Goal: Check status: Check status

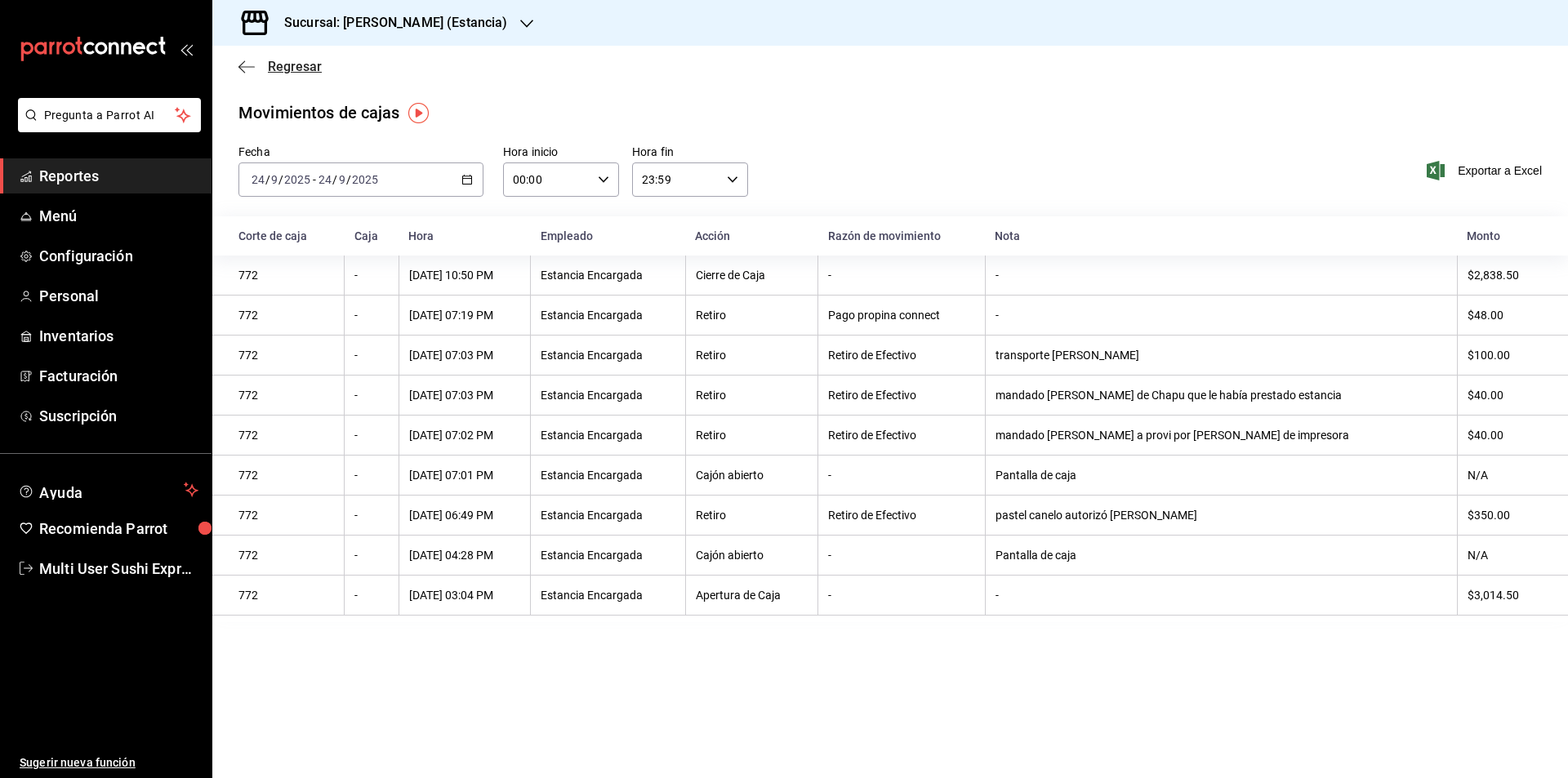
click at [248, 63] on icon "button" at bounding box center [247, 67] width 17 height 15
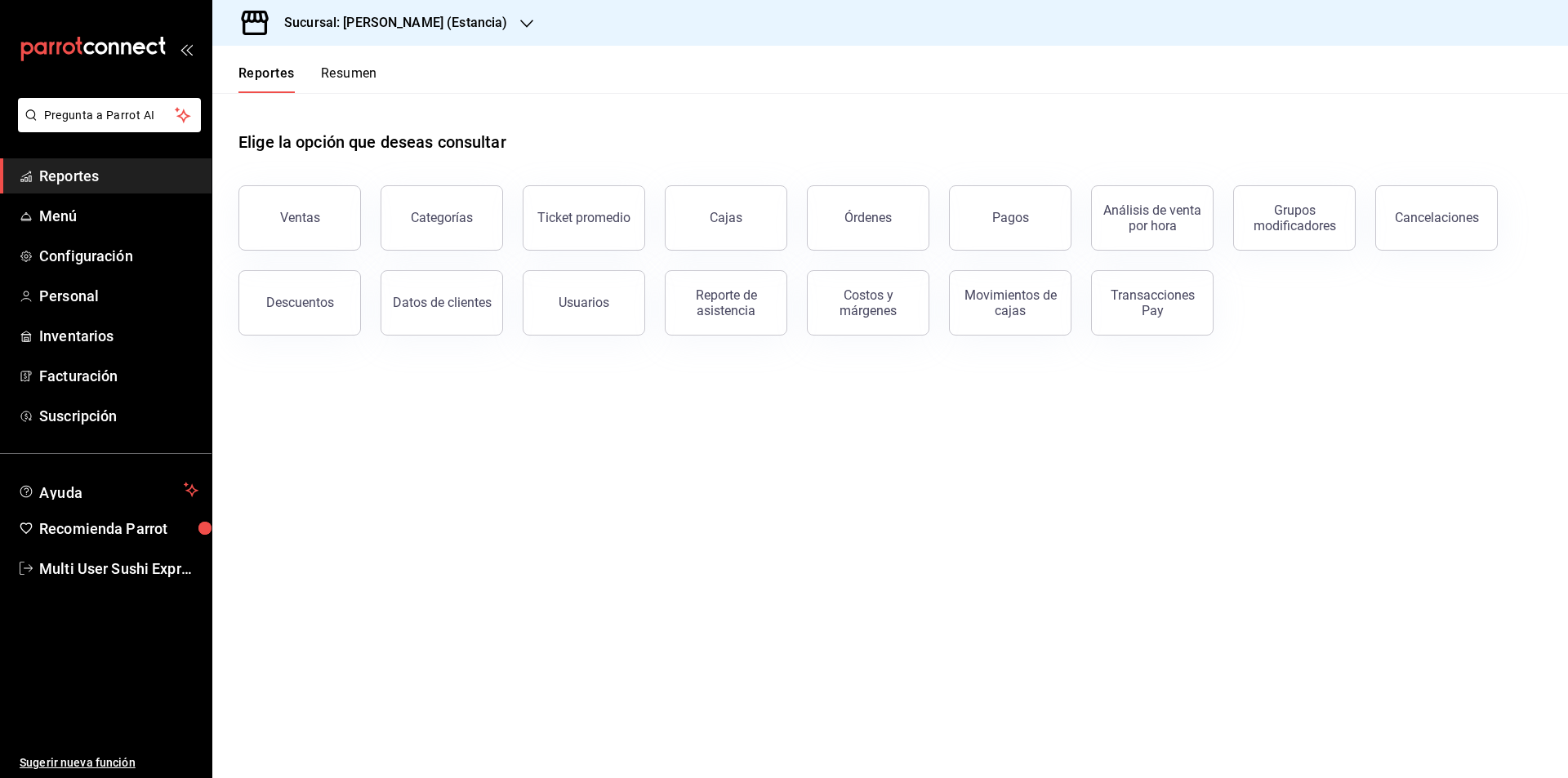
click at [345, 72] on button "Resumen" at bounding box center [349, 79] width 56 height 28
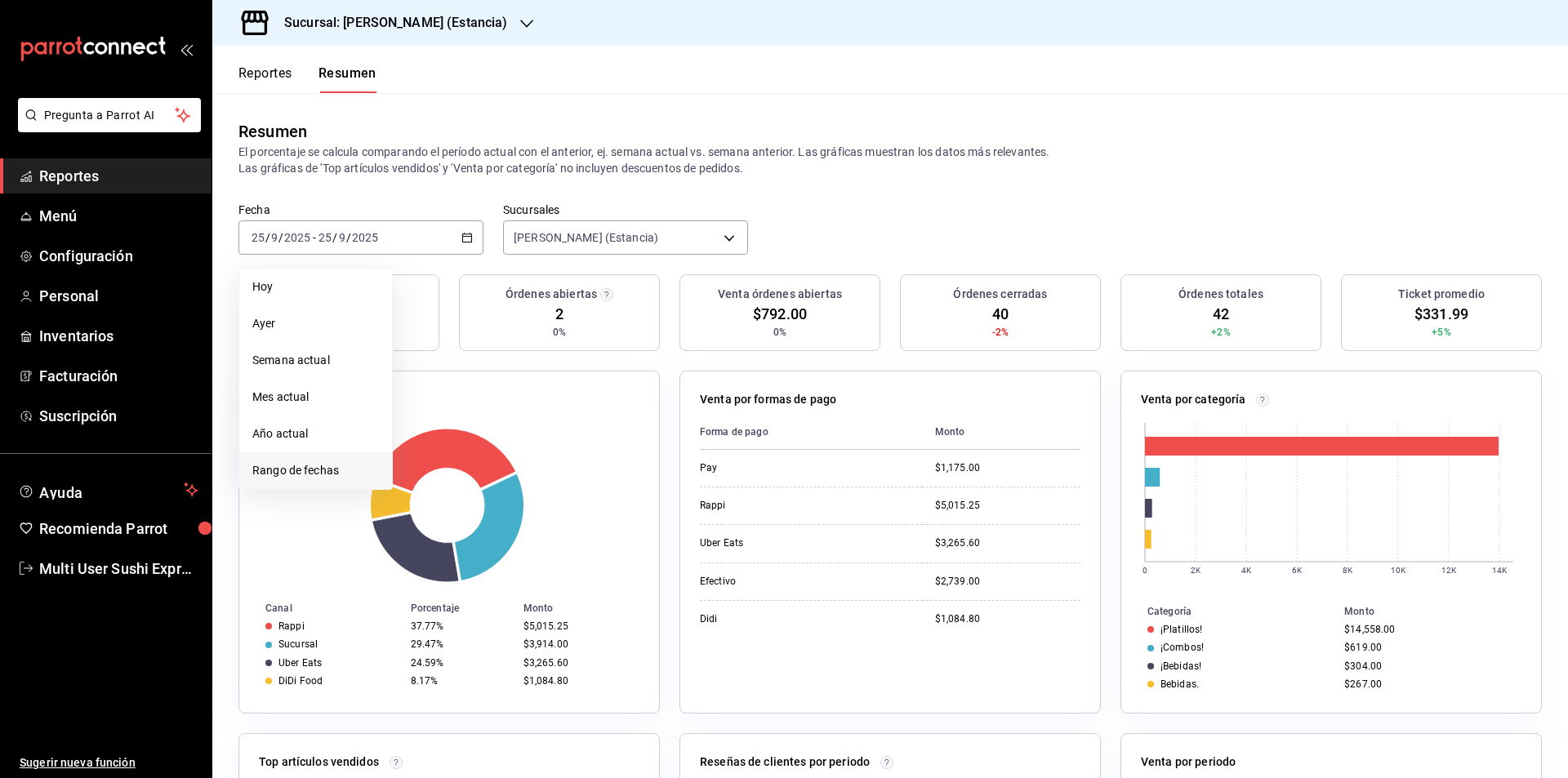
click at [276, 469] on span "Rango de fechas" at bounding box center [315, 470] width 126 height 17
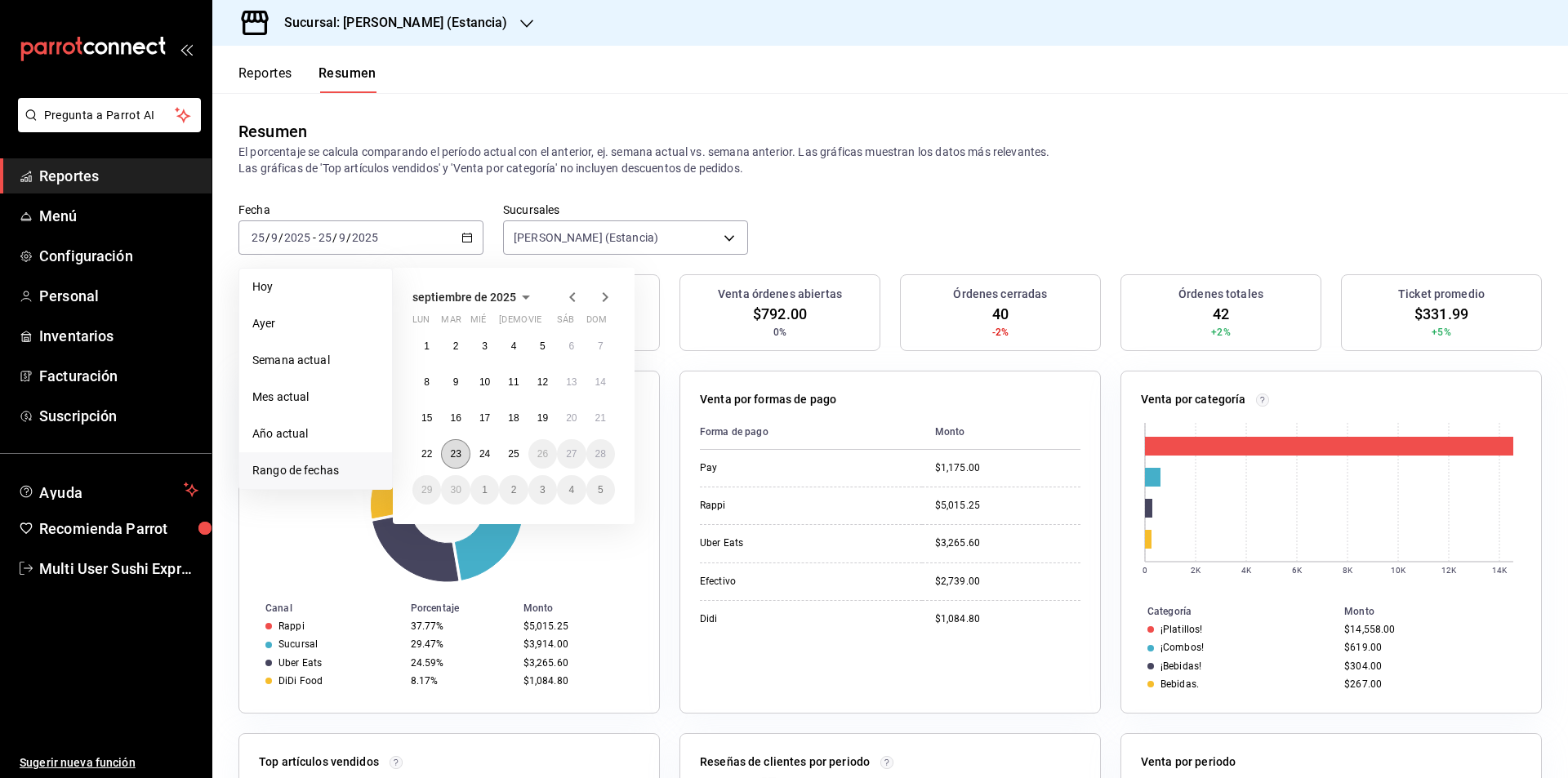
click at [455, 453] on abbr "23" at bounding box center [455, 454] width 11 height 12
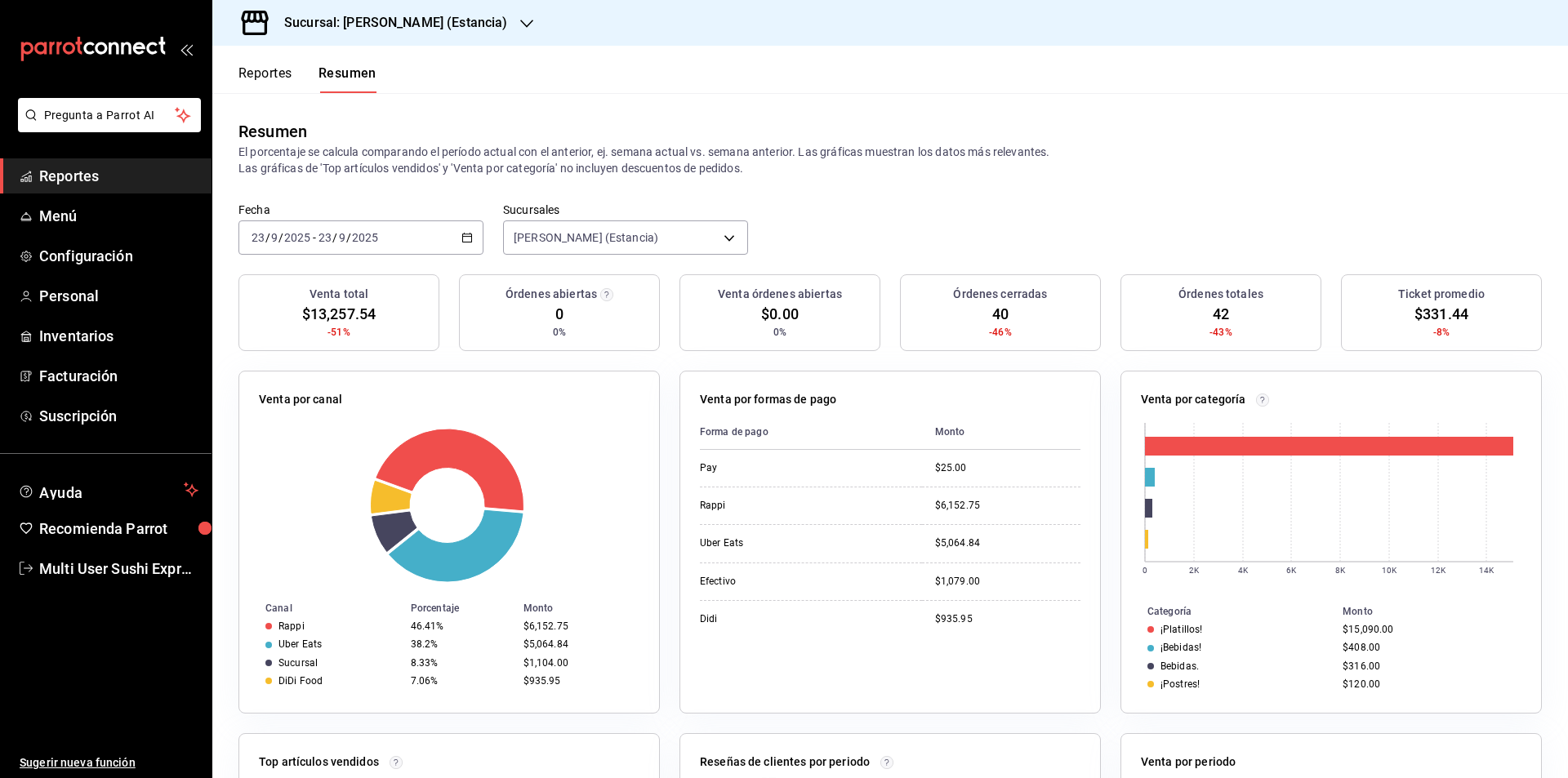
click at [464, 238] on icon "button" at bounding box center [467, 238] width 12 height 12
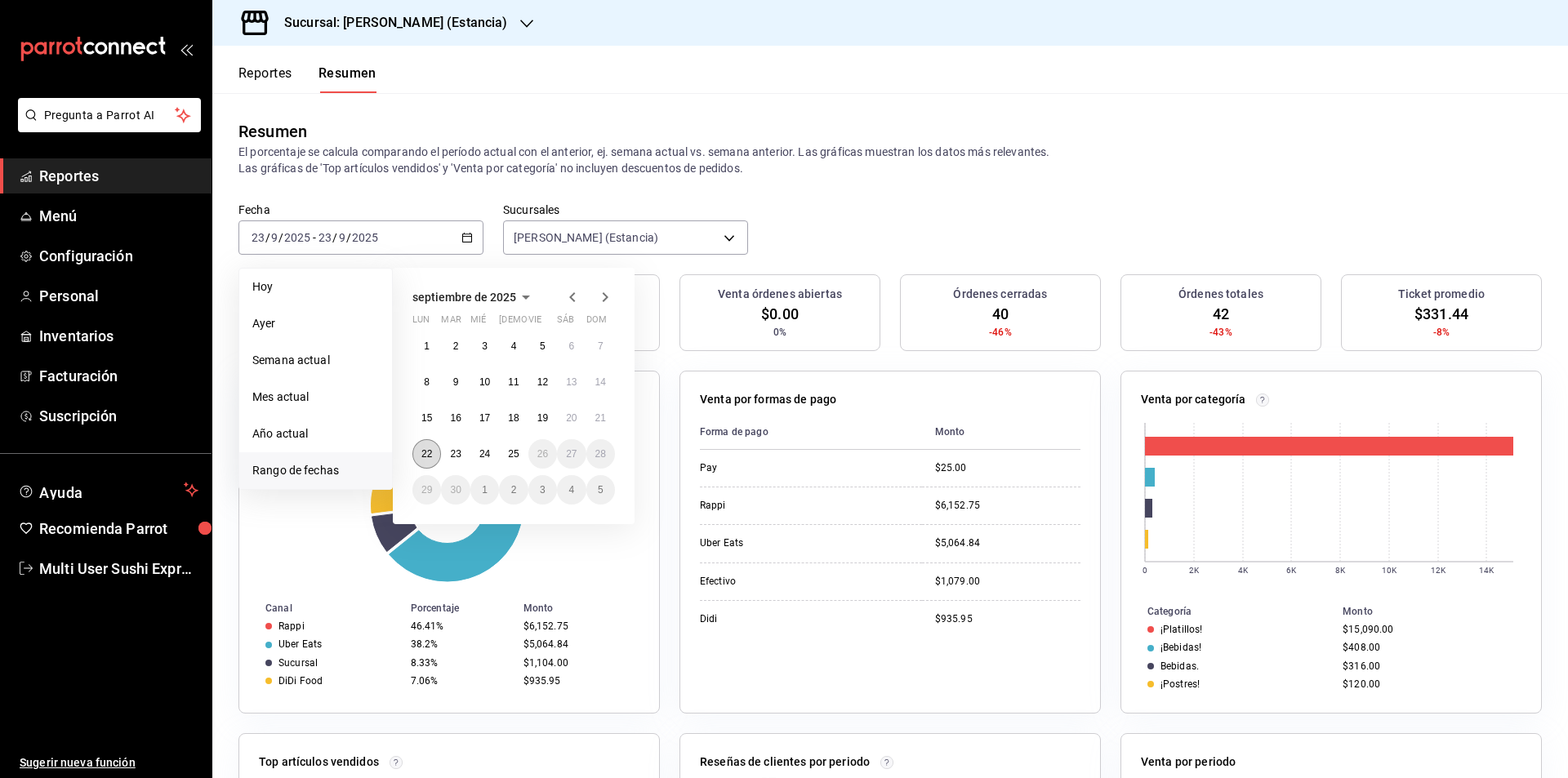
click at [430, 455] on abbr "22" at bounding box center [427, 454] width 11 height 12
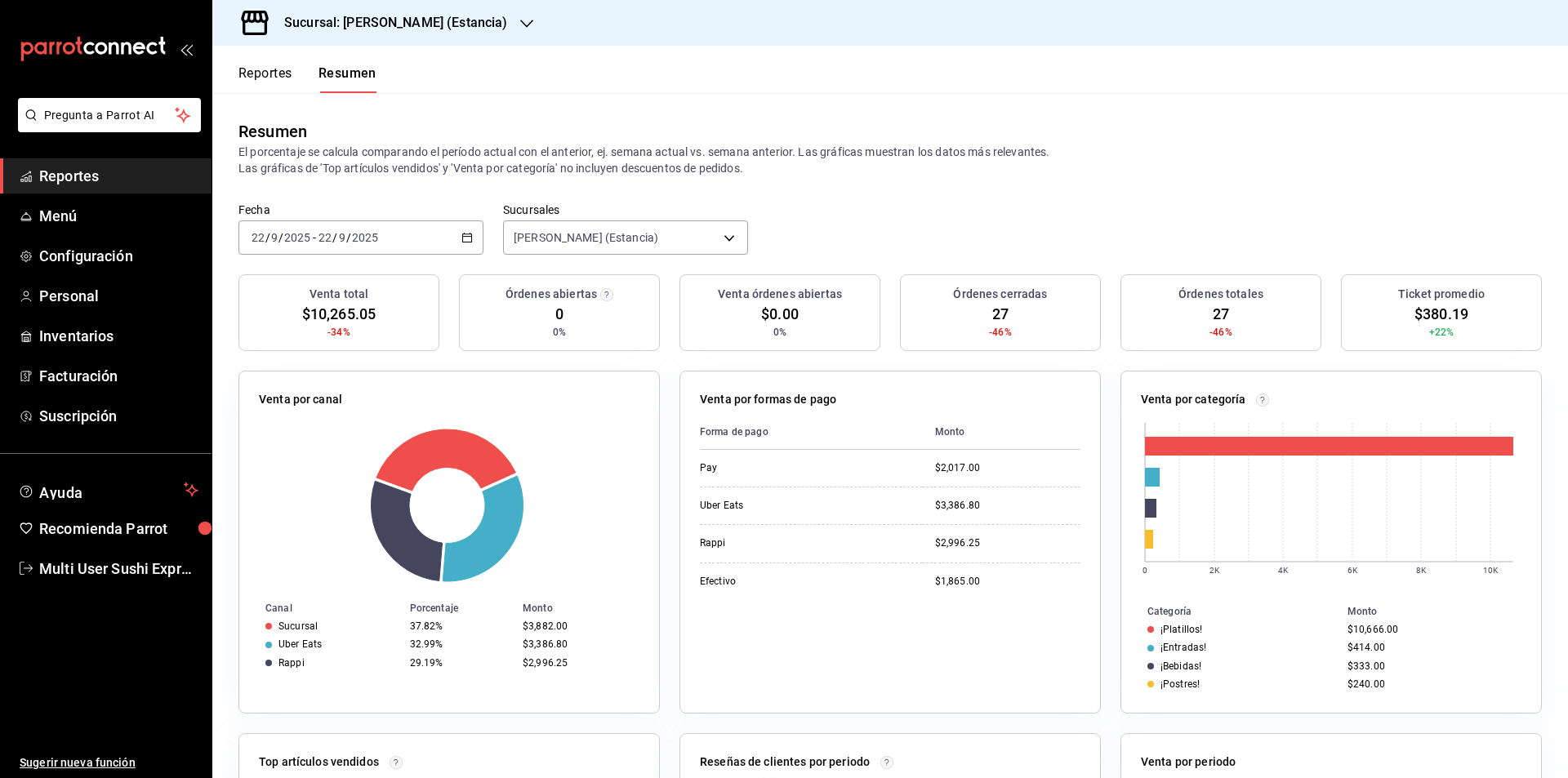
click at [467, 234] on \(Stroke\) "button" at bounding box center [467, 238] width 10 height 9
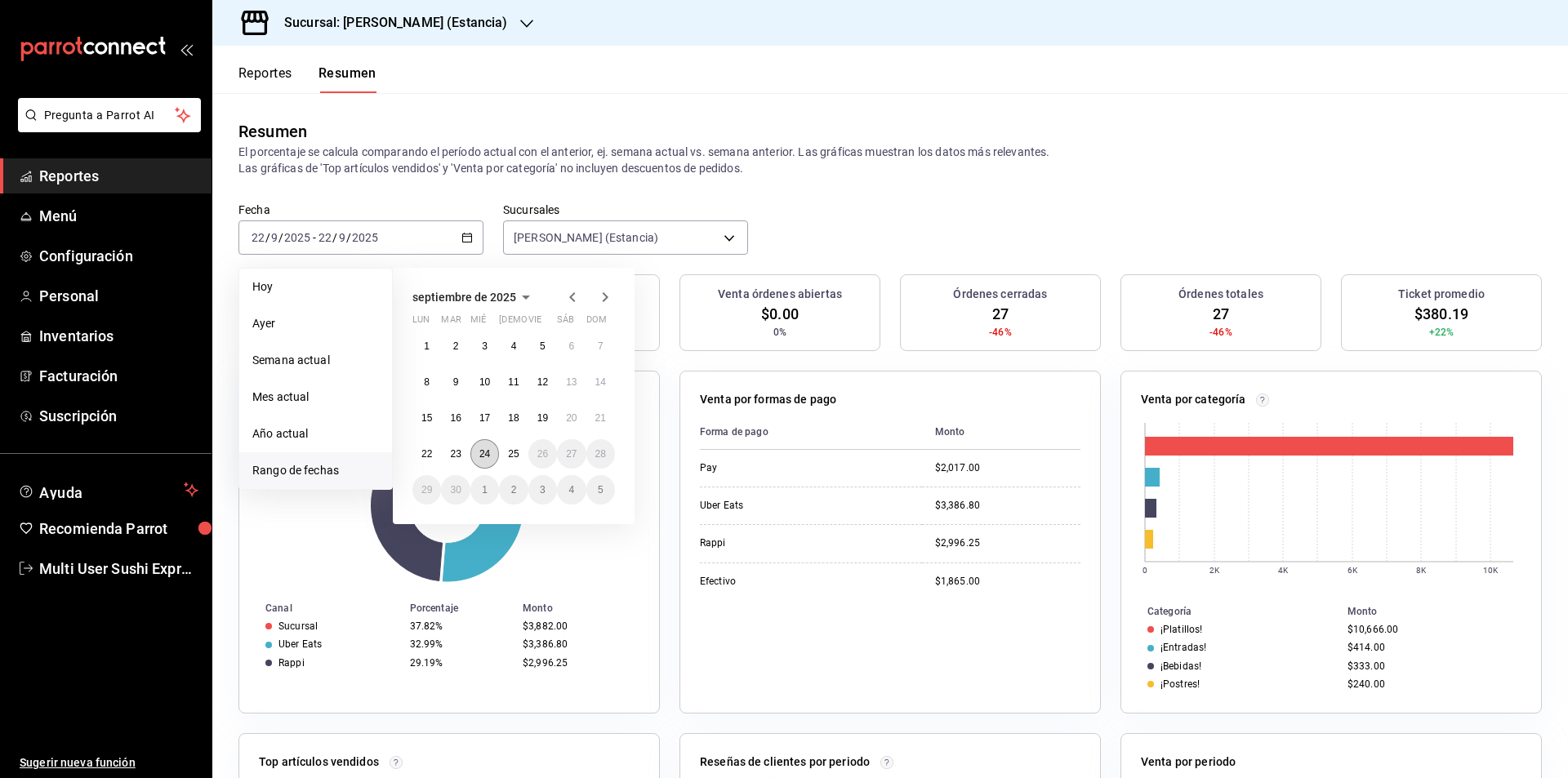
click at [479, 455] on abbr "24" at bounding box center [484, 454] width 11 height 12
